Goal: Task Accomplishment & Management: Use online tool/utility

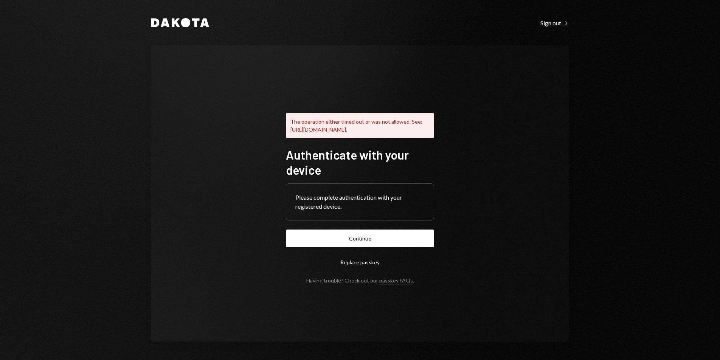
click at [359, 232] on form "Authenticate with your device Please complete authentication with your register…" at bounding box center [360, 215] width 148 height 136
click at [359, 240] on button "Continue" at bounding box center [360, 238] width 148 height 18
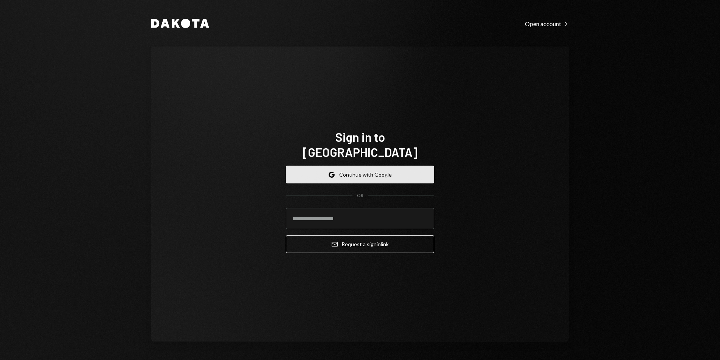
click at [332, 166] on button "Google Continue with Google" at bounding box center [360, 175] width 148 height 18
click at [340, 166] on button "Google Continue with Google" at bounding box center [360, 175] width 148 height 18
